Goal: Book appointment/travel/reservation

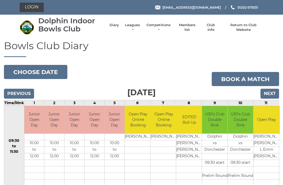
click at [275, 91] on input "Next" at bounding box center [269, 94] width 19 height 10
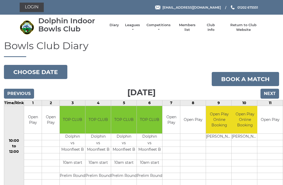
click at [274, 90] on input "Next" at bounding box center [269, 94] width 19 height 10
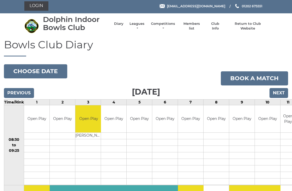
scroll to position [1, 0]
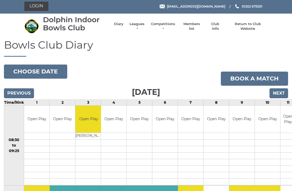
click at [285, 92] on input "Next" at bounding box center [279, 93] width 19 height 10
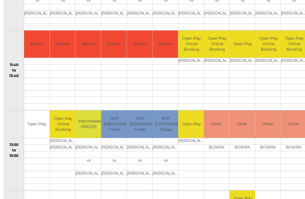
scroll to position [237, 0]
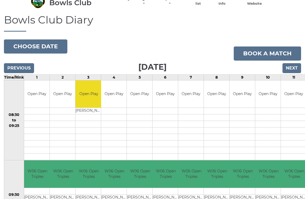
click at [294, 65] on input "Next" at bounding box center [291, 68] width 19 height 10
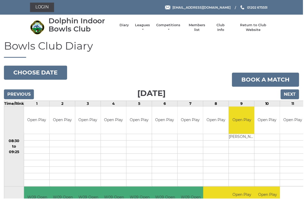
click at [15, 90] on input "Previous" at bounding box center [19, 95] width 30 height 10
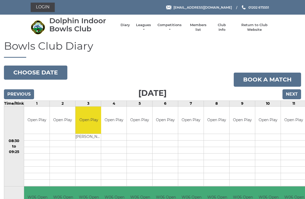
click at [17, 90] on input "Previous" at bounding box center [19, 95] width 30 height 10
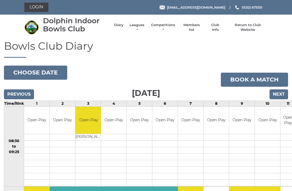
click at [283, 93] on input "Next" at bounding box center [279, 95] width 19 height 10
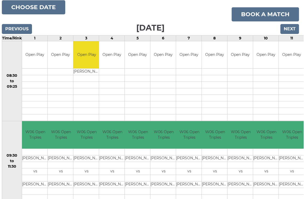
scroll to position [15, 1]
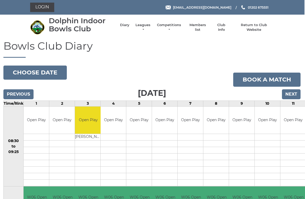
click at [295, 91] on input "Next" at bounding box center [291, 95] width 19 height 10
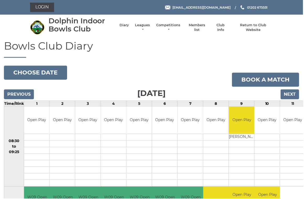
click at [295, 94] on input "Next" at bounding box center [290, 95] width 19 height 10
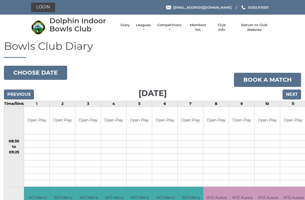
click at [298, 90] on input "Next" at bounding box center [292, 95] width 19 height 10
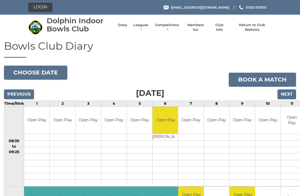
click at [290, 91] on input "Next" at bounding box center [286, 95] width 19 height 10
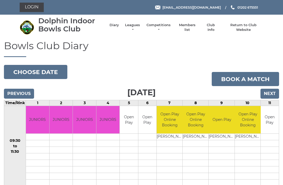
click at [17, 90] on input "Previous" at bounding box center [19, 94] width 30 height 10
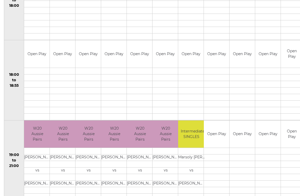
scroll to position [467, 0]
